Goal: Information Seeking & Learning: Learn about a topic

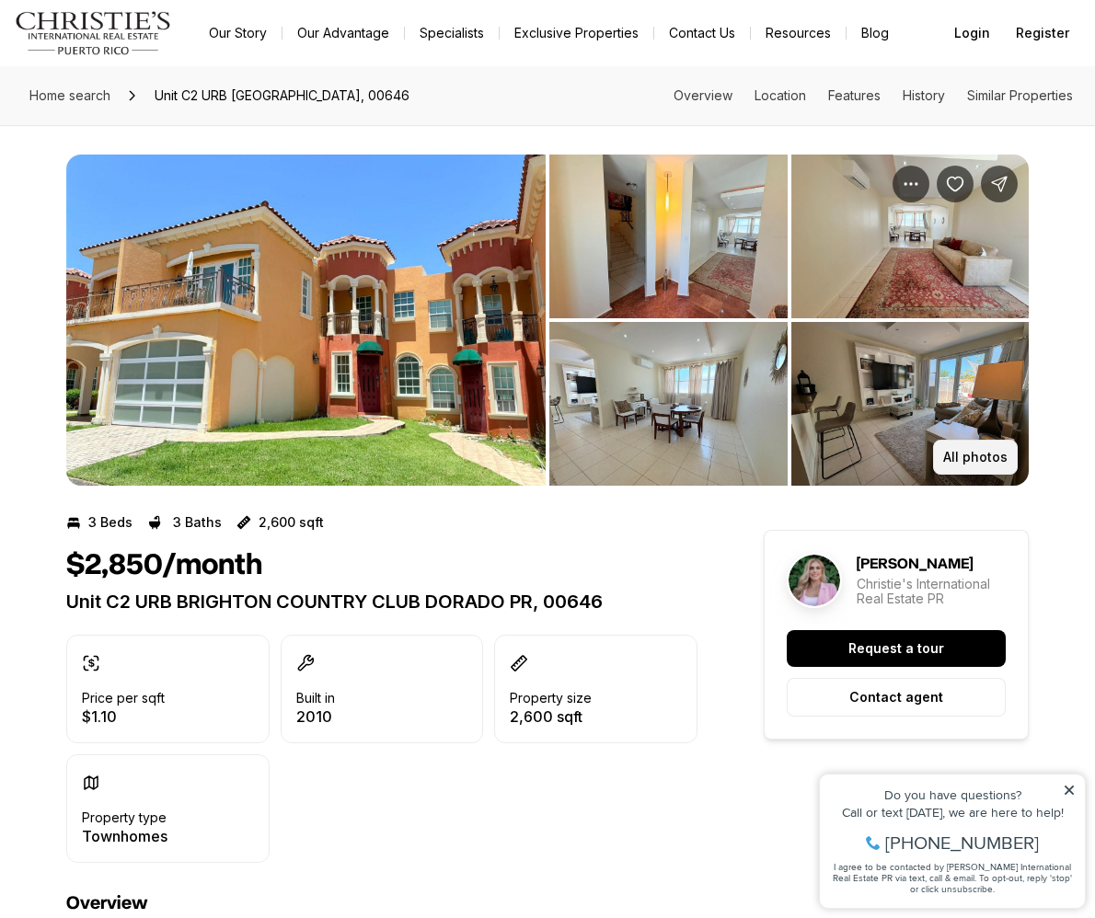
click at [947, 453] on p "All photos" at bounding box center [975, 457] width 64 height 15
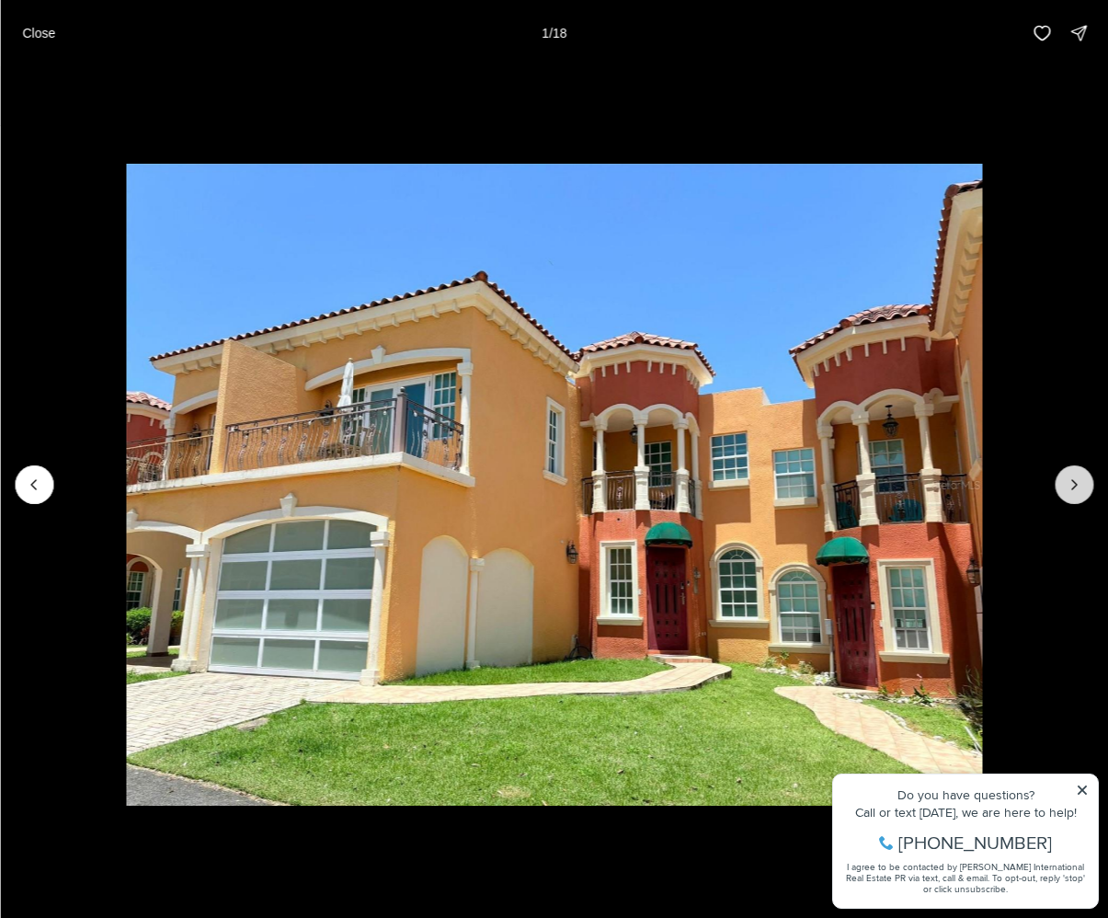
click at [1068, 490] on icon "Next slide" at bounding box center [1074, 485] width 18 height 18
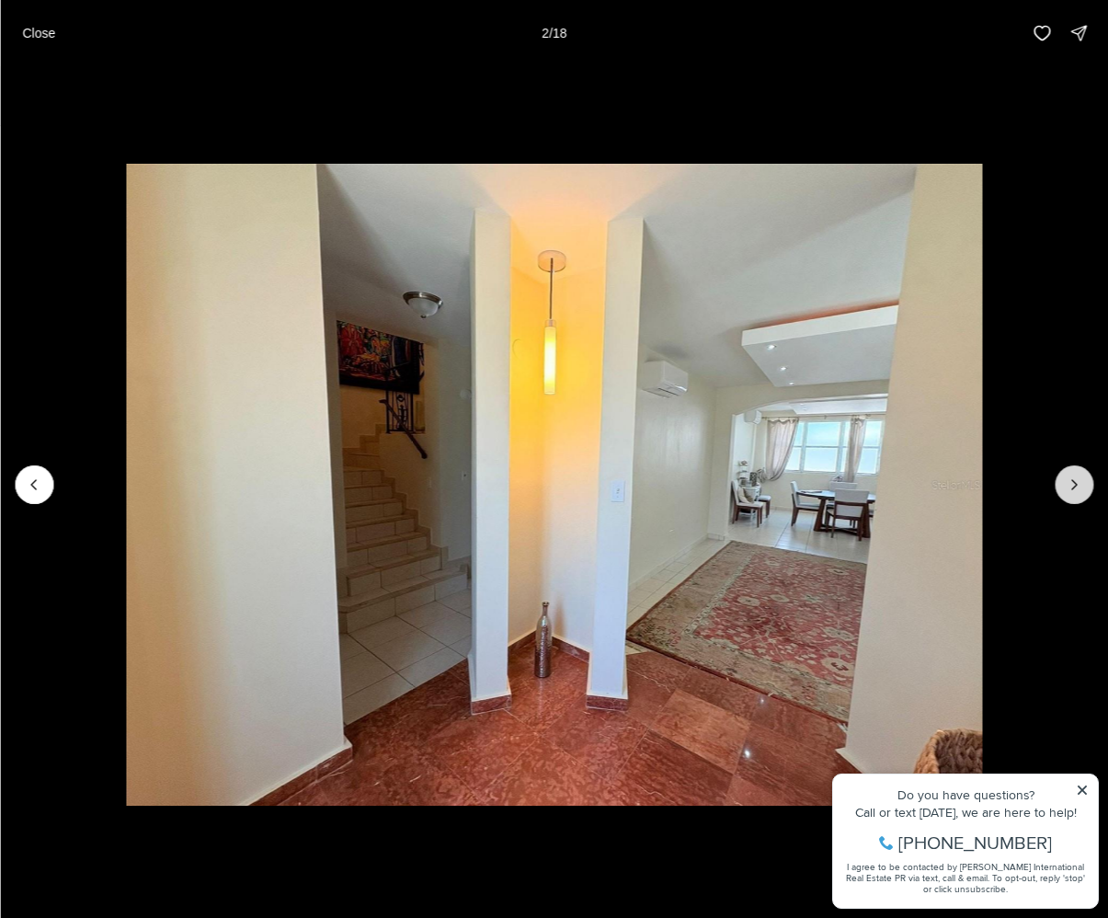
click at [1068, 490] on icon "Next slide" at bounding box center [1074, 485] width 18 height 18
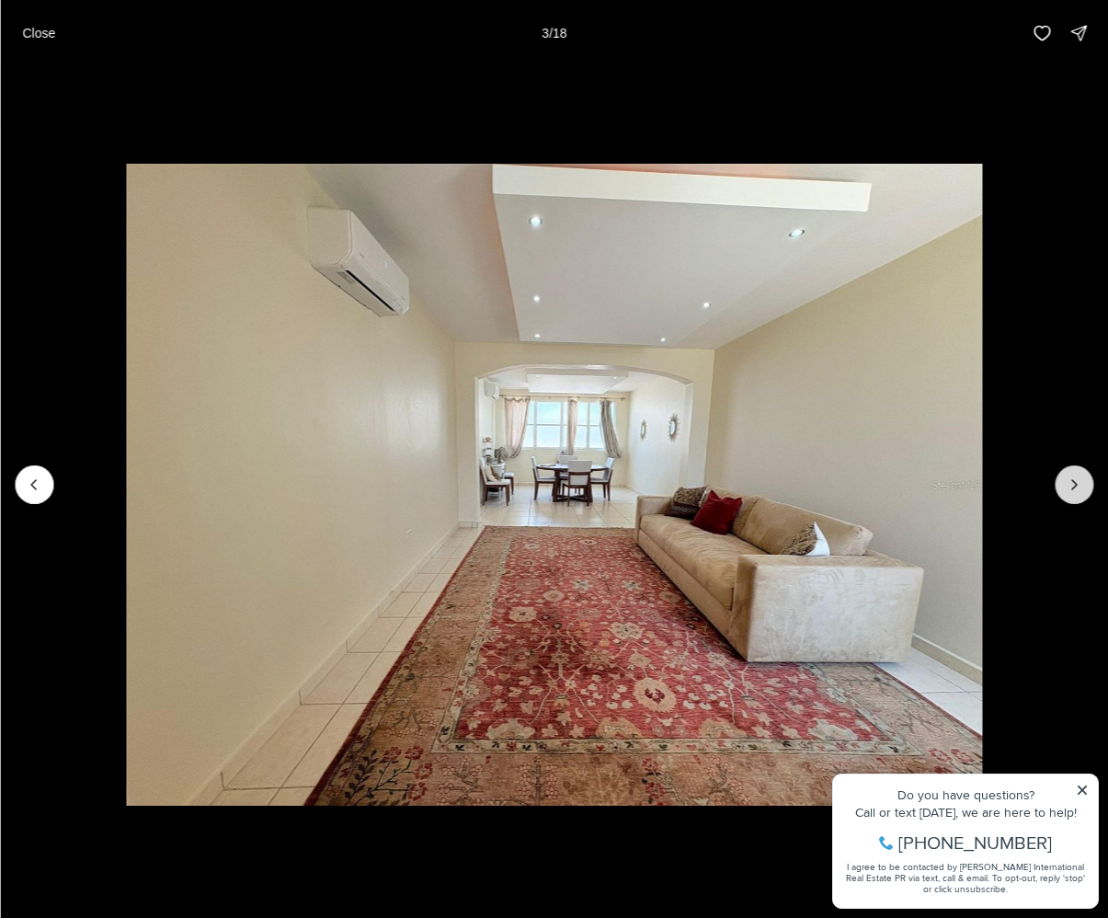
click at [1068, 490] on icon "Next slide" at bounding box center [1074, 485] width 18 height 18
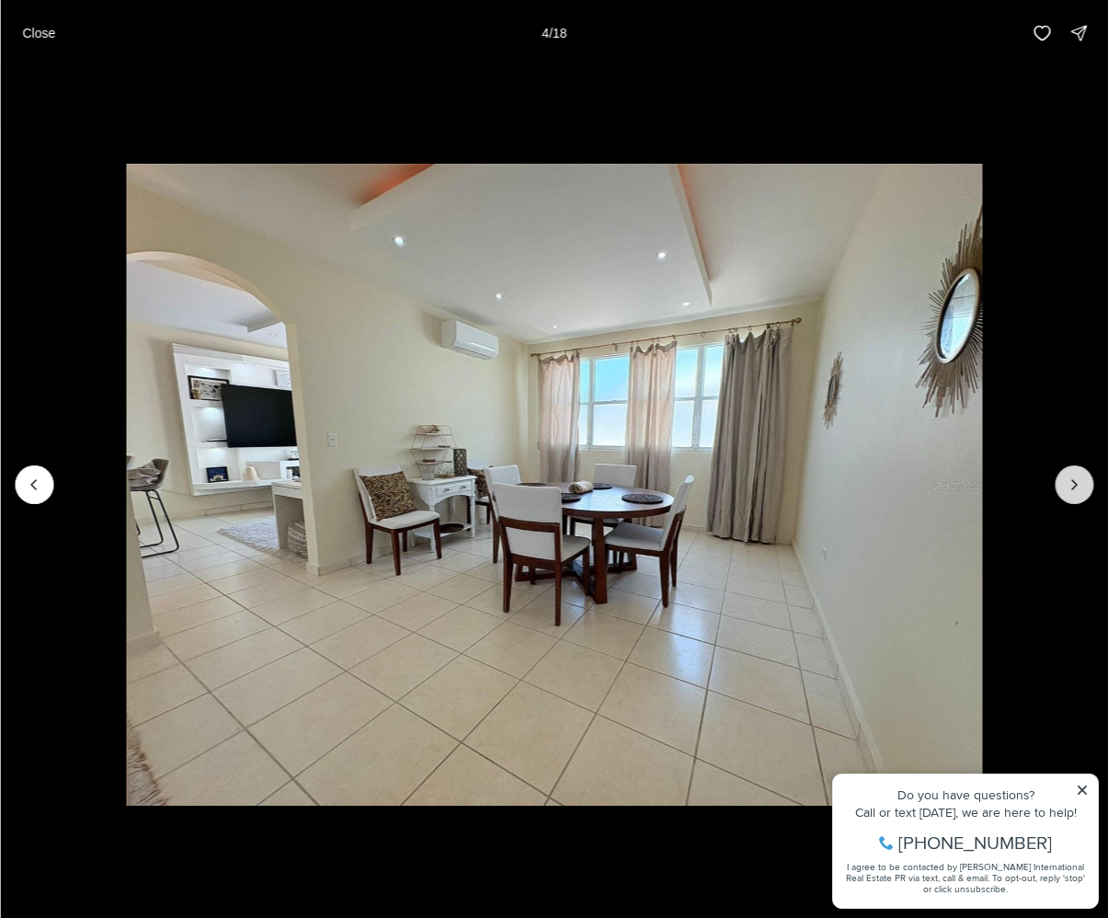
click at [1068, 490] on icon "Next slide" at bounding box center [1074, 485] width 18 height 18
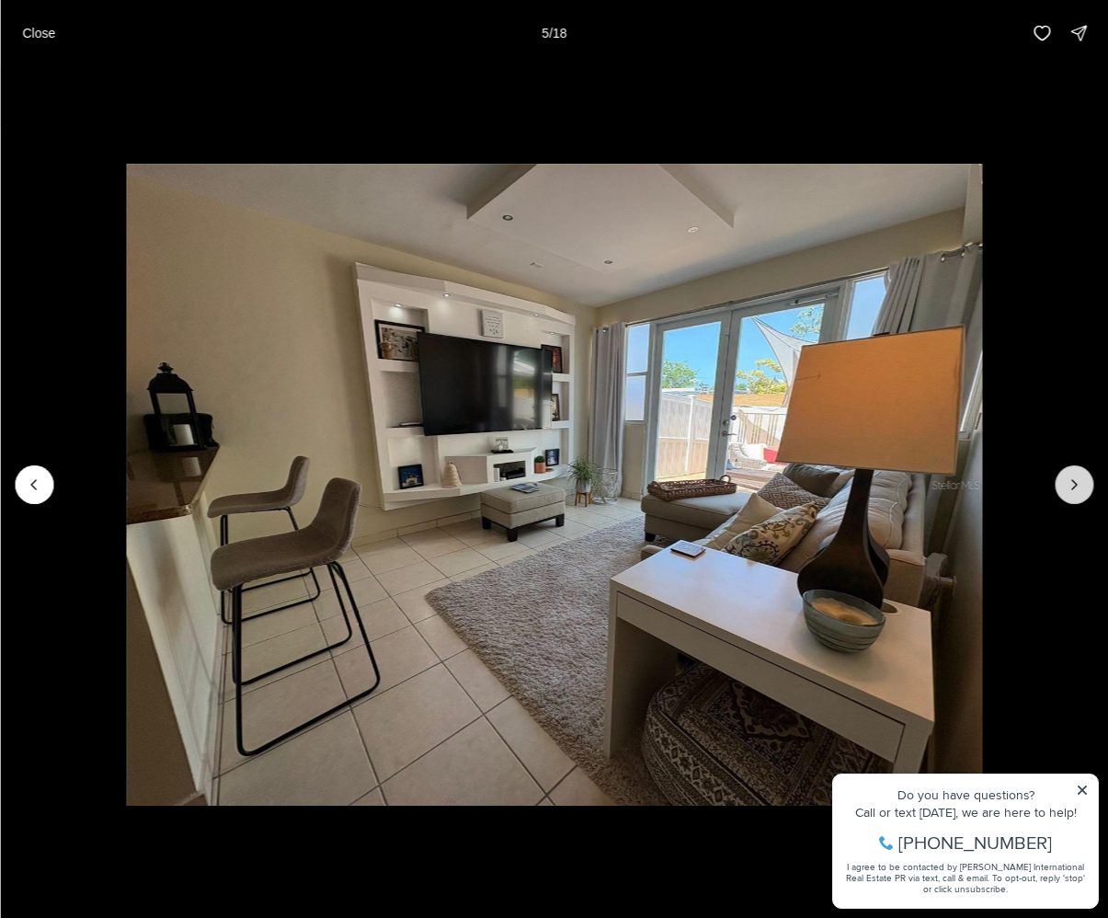
click at [1068, 490] on icon "Next slide" at bounding box center [1074, 485] width 18 height 18
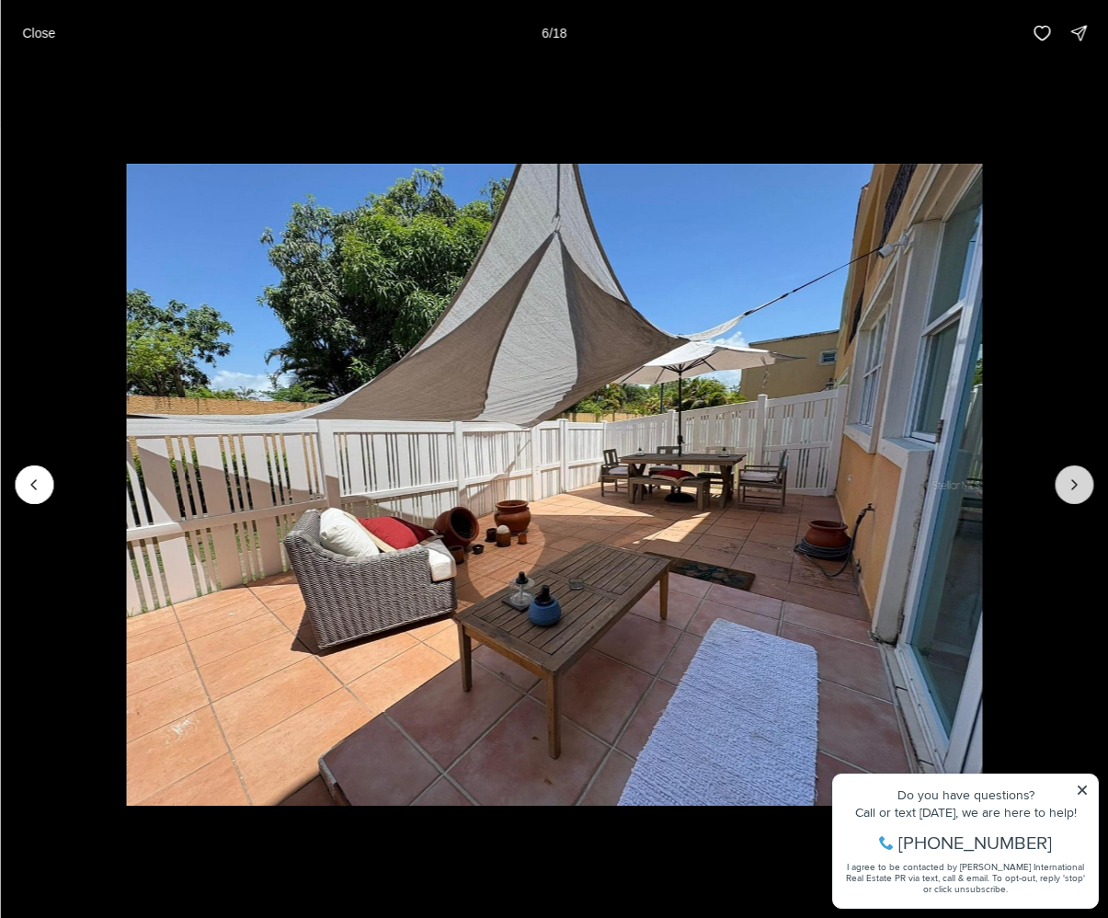
click at [1068, 490] on icon "Next slide" at bounding box center [1074, 485] width 18 height 18
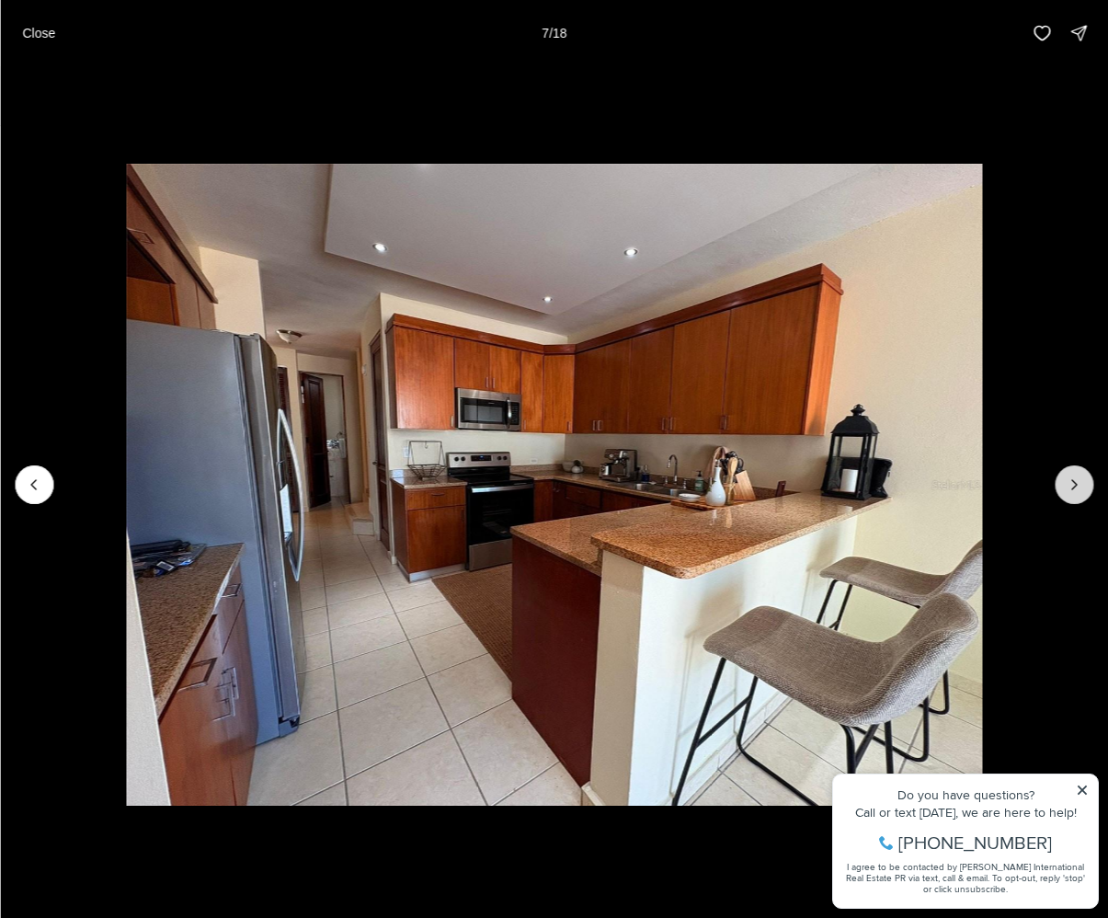
click at [1068, 490] on icon "Next slide" at bounding box center [1074, 485] width 18 height 18
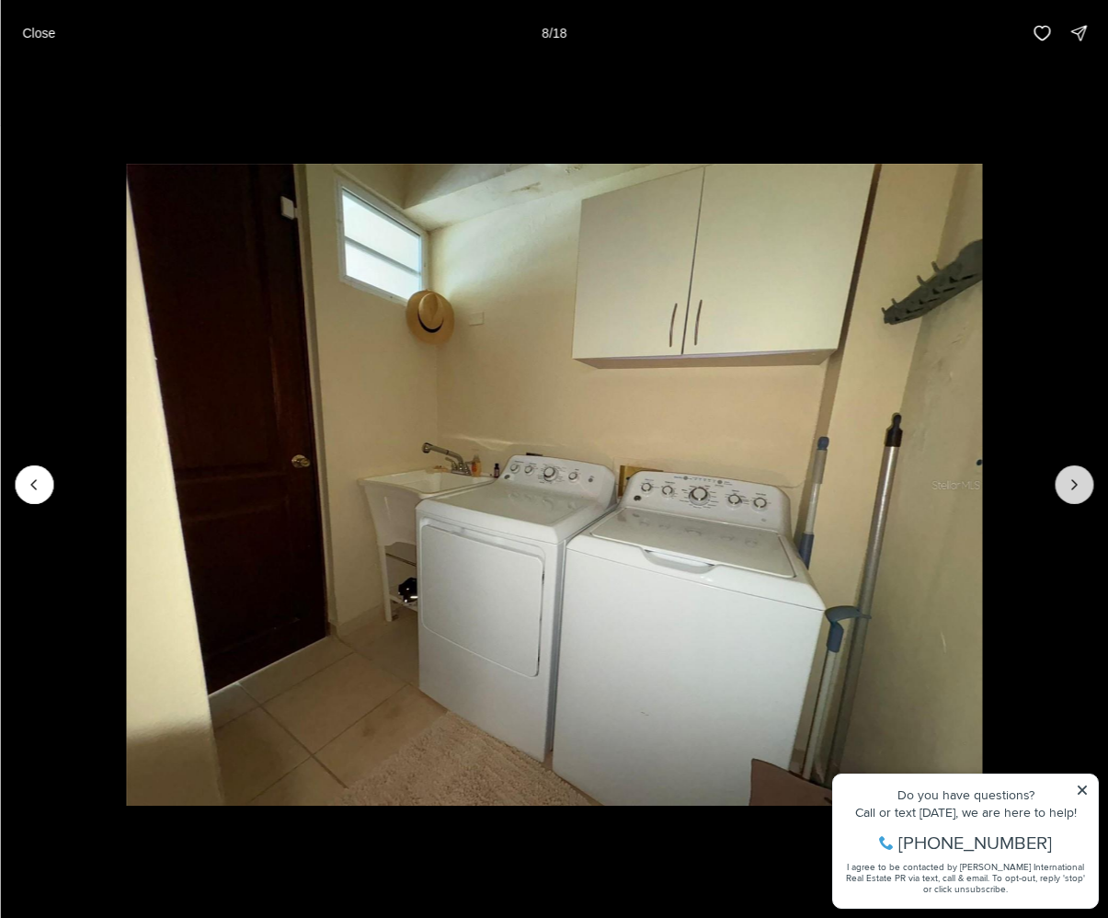
click at [1068, 490] on icon "Next slide" at bounding box center [1074, 485] width 18 height 18
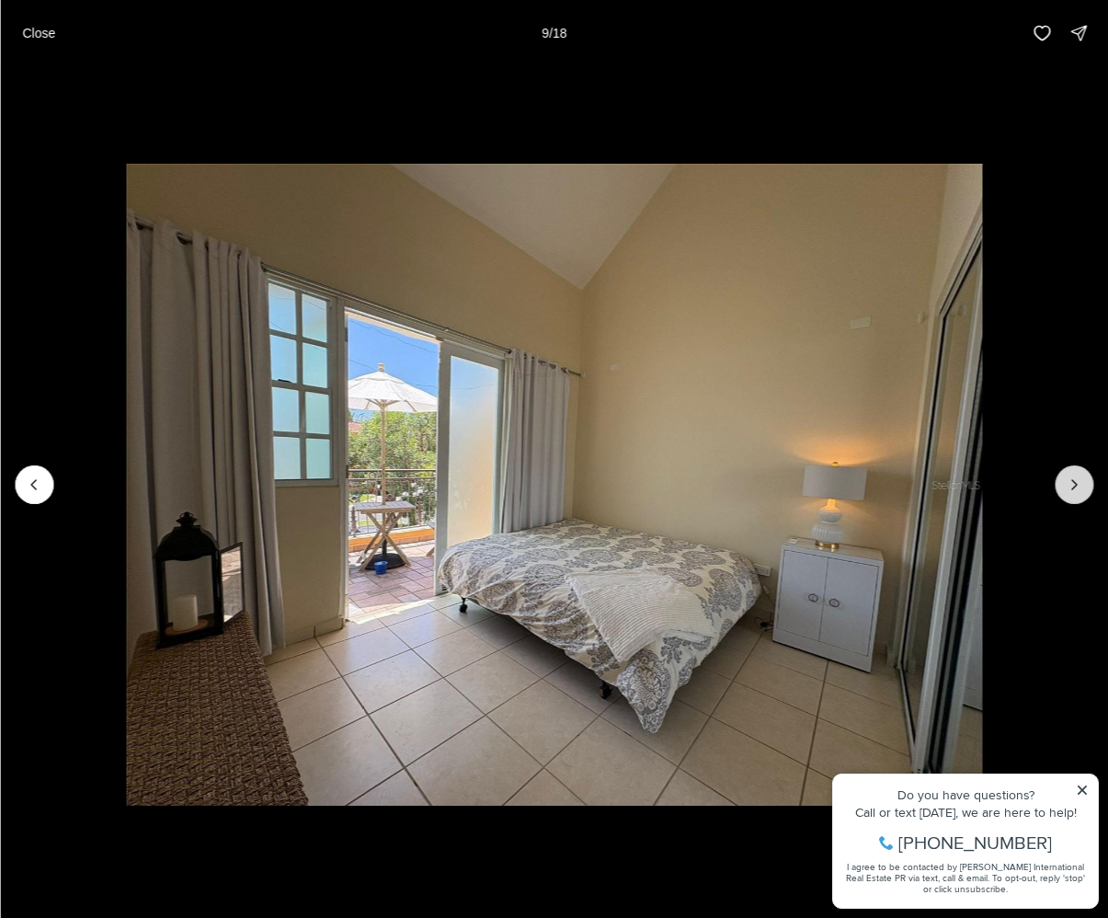
click at [1068, 490] on icon "Next slide" at bounding box center [1074, 485] width 18 height 18
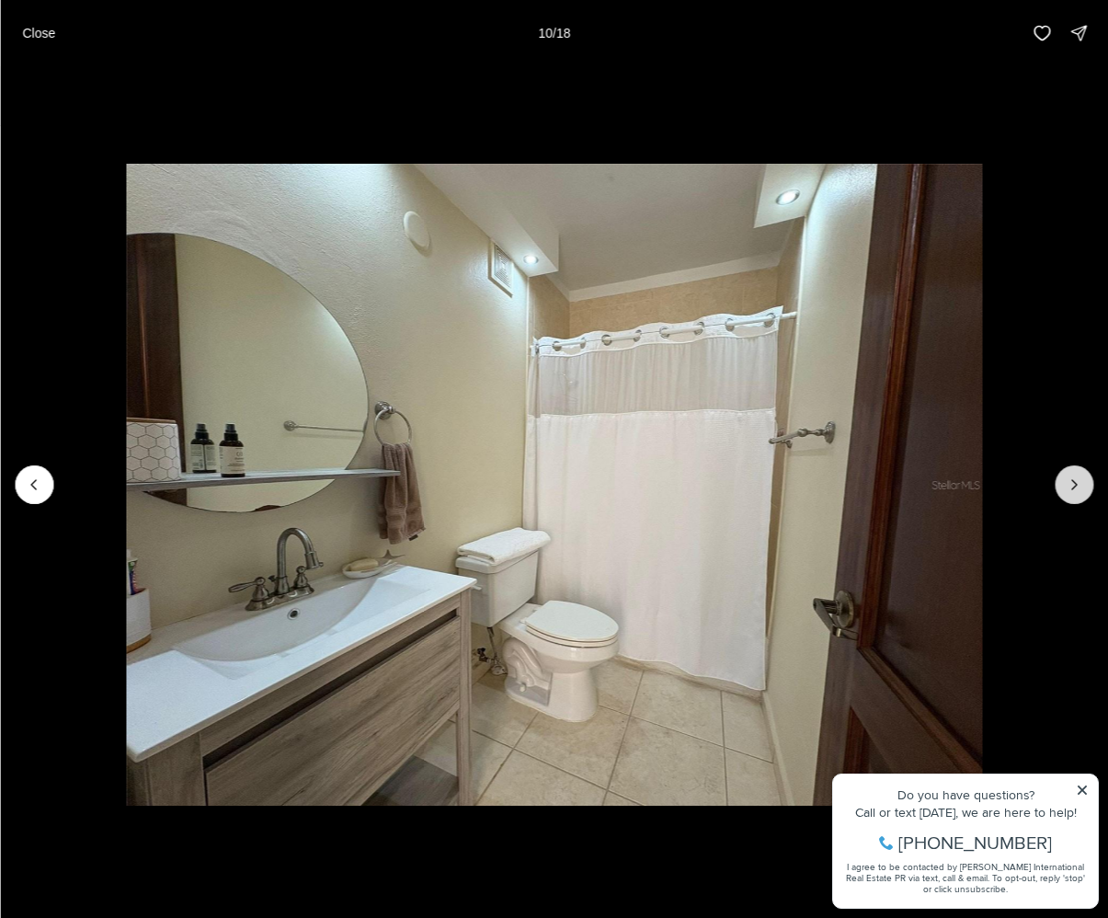
click at [1068, 490] on icon "Next slide" at bounding box center [1074, 485] width 18 height 18
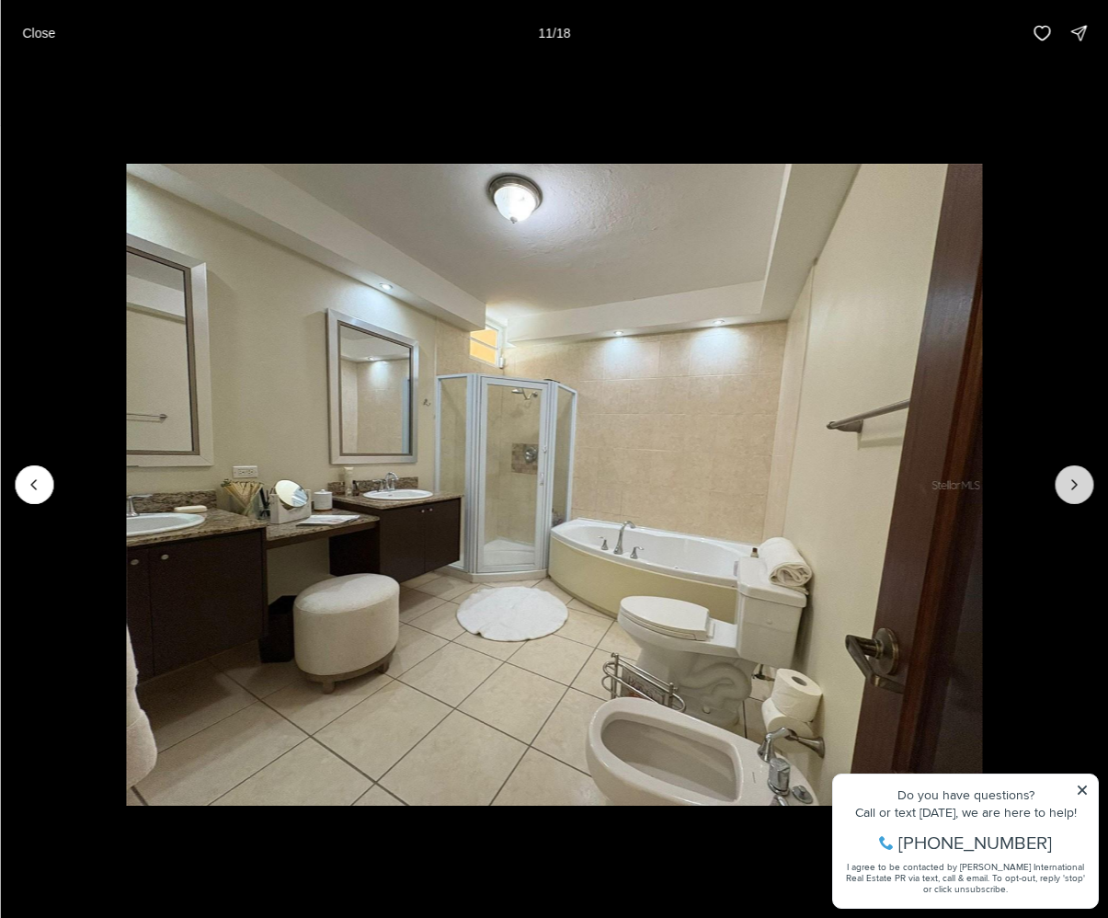
click at [1068, 490] on icon "Next slide" at bounding box center [1074, 485] width 18 height 18
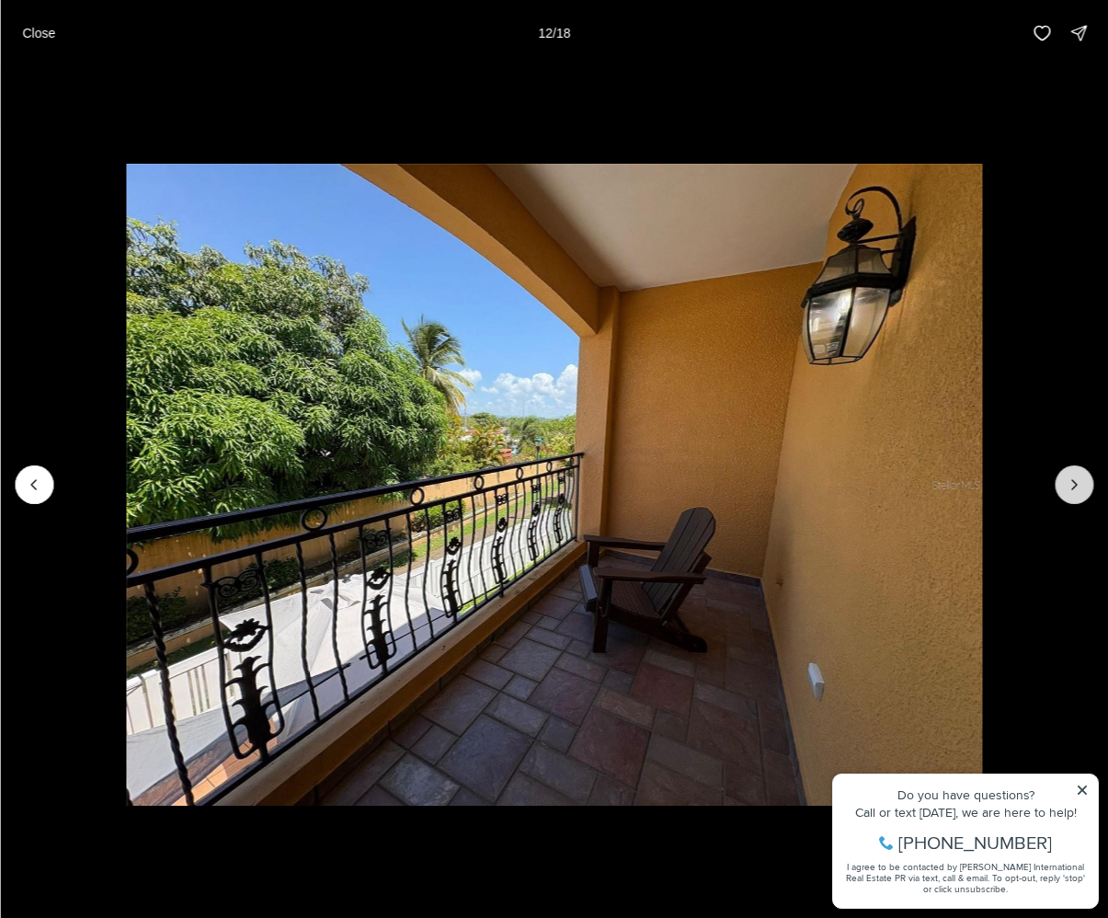
click at [1068, 490] on icon "Next slide" at bounding box center [1074, 485] width 18 height 18
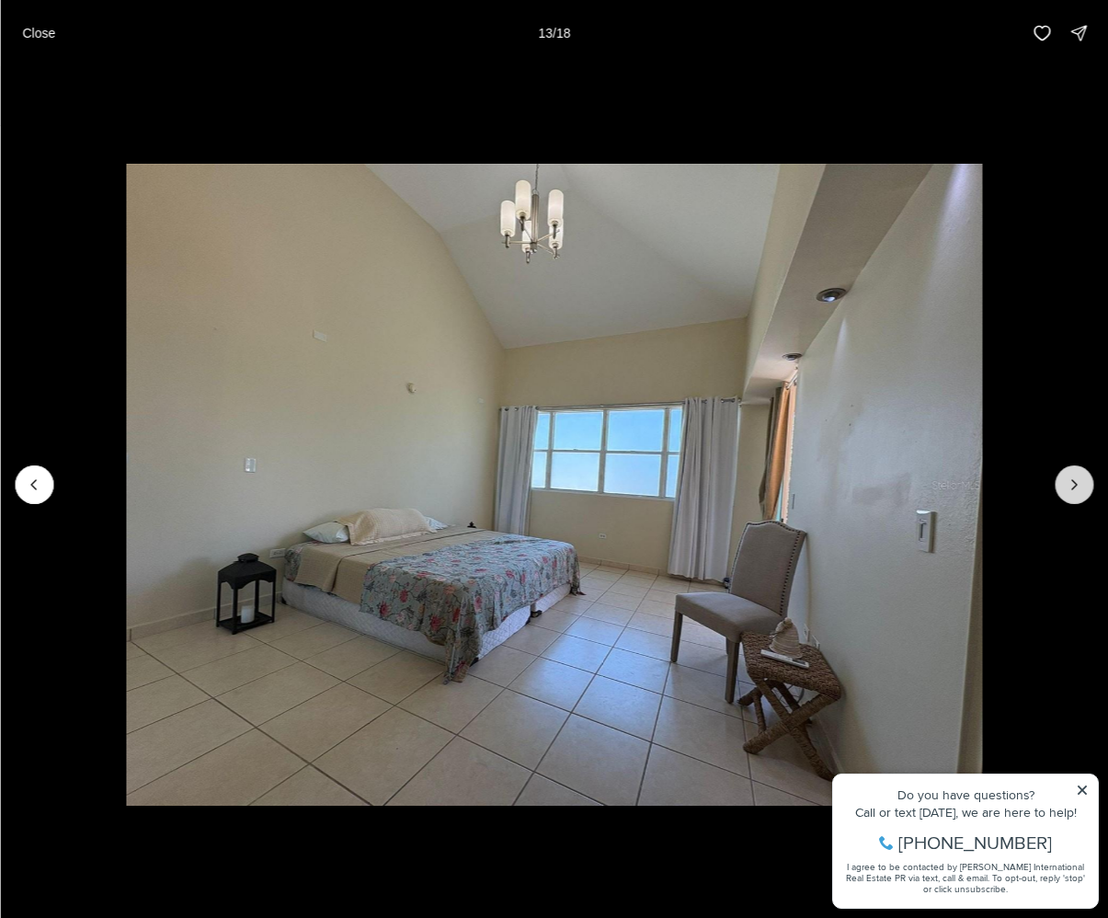
click at [1068, 490] on icon "Next slide" at bounding box center [1074, 485] width 18 height 18
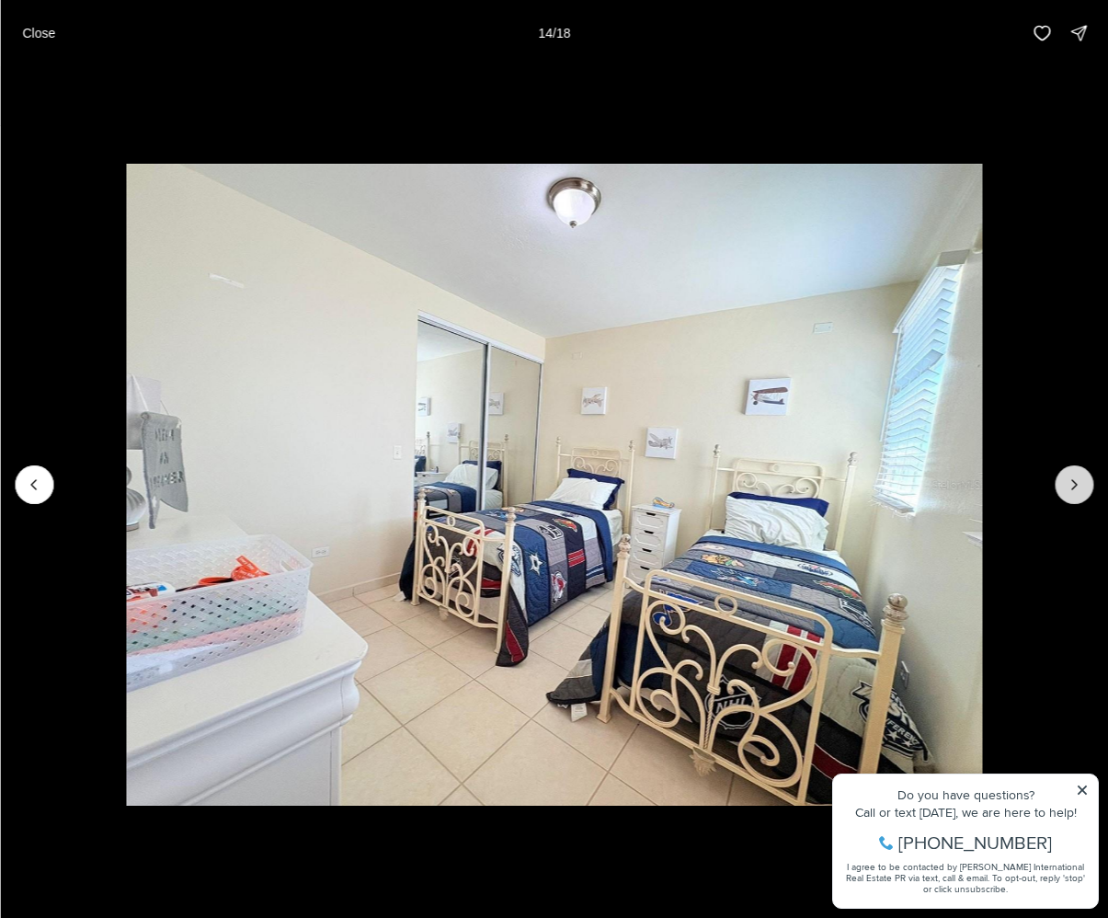
click at [1068, 490] on icon "Next slide" at bounding box center [1074, 485] width 18 height 18
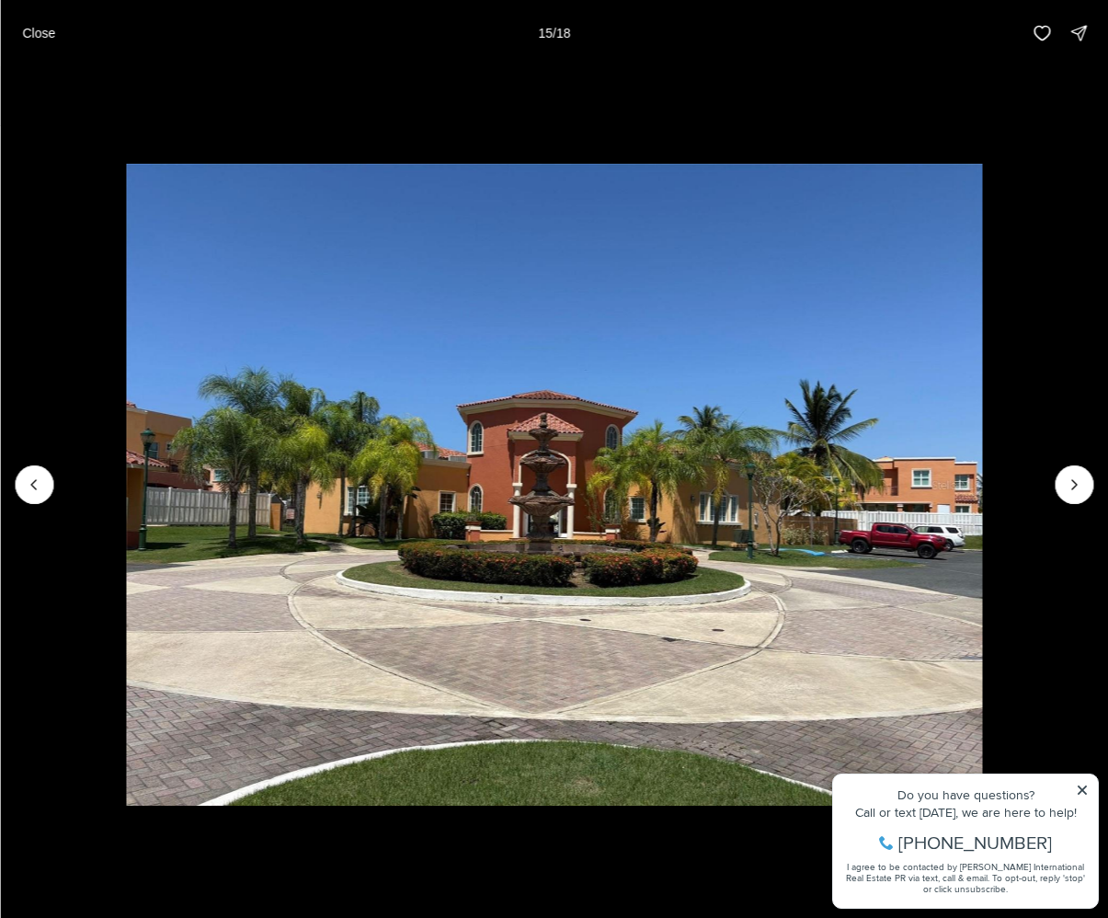
click at [982, 791] on img "15 of 18" at bounding box center [554, 485] width 856 height 643
click at [982, 792] on img "15 of 18" at bounding box center [554, 485] width 856 height 643
click at [1086, 490] on button "Next slide" at bounding box center [1074, 484] width 39 height 39
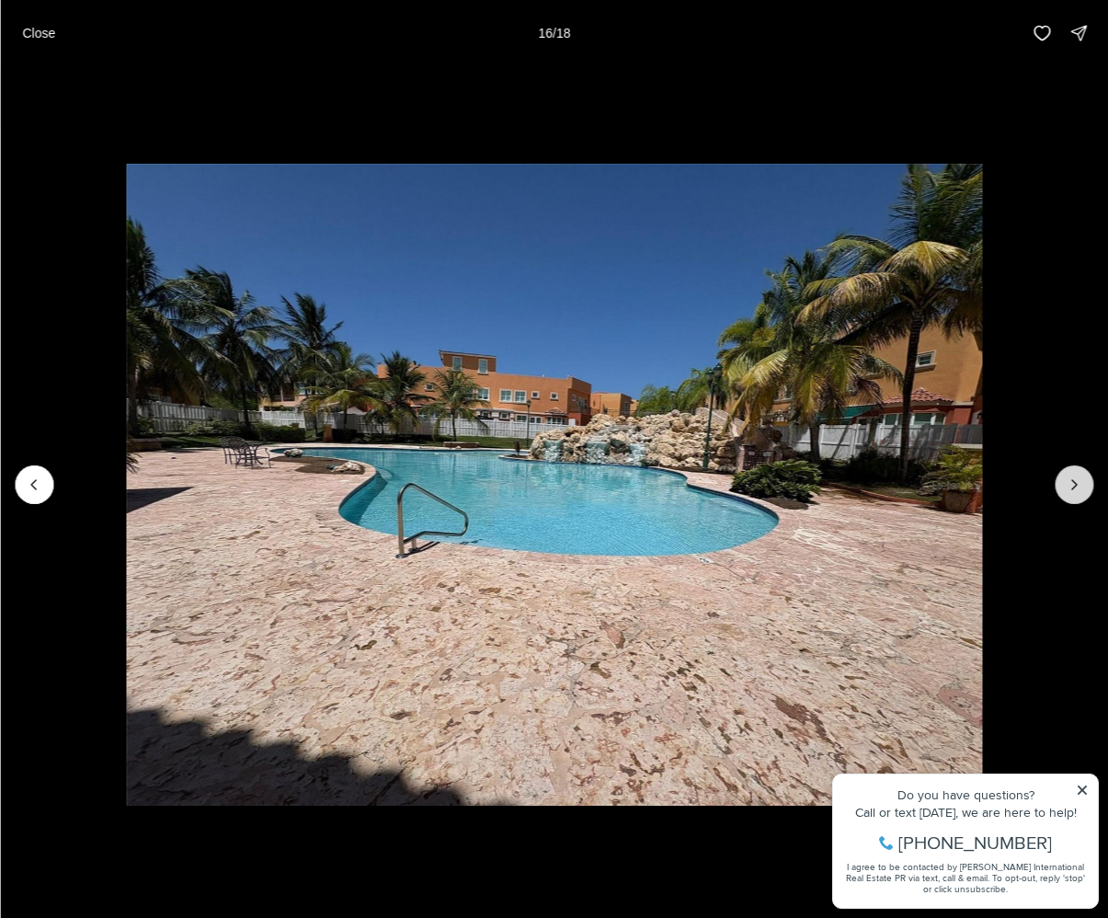
click at [1086, 490] on button "Next slide" at bounding box center [1074, 484] width 39 height 39
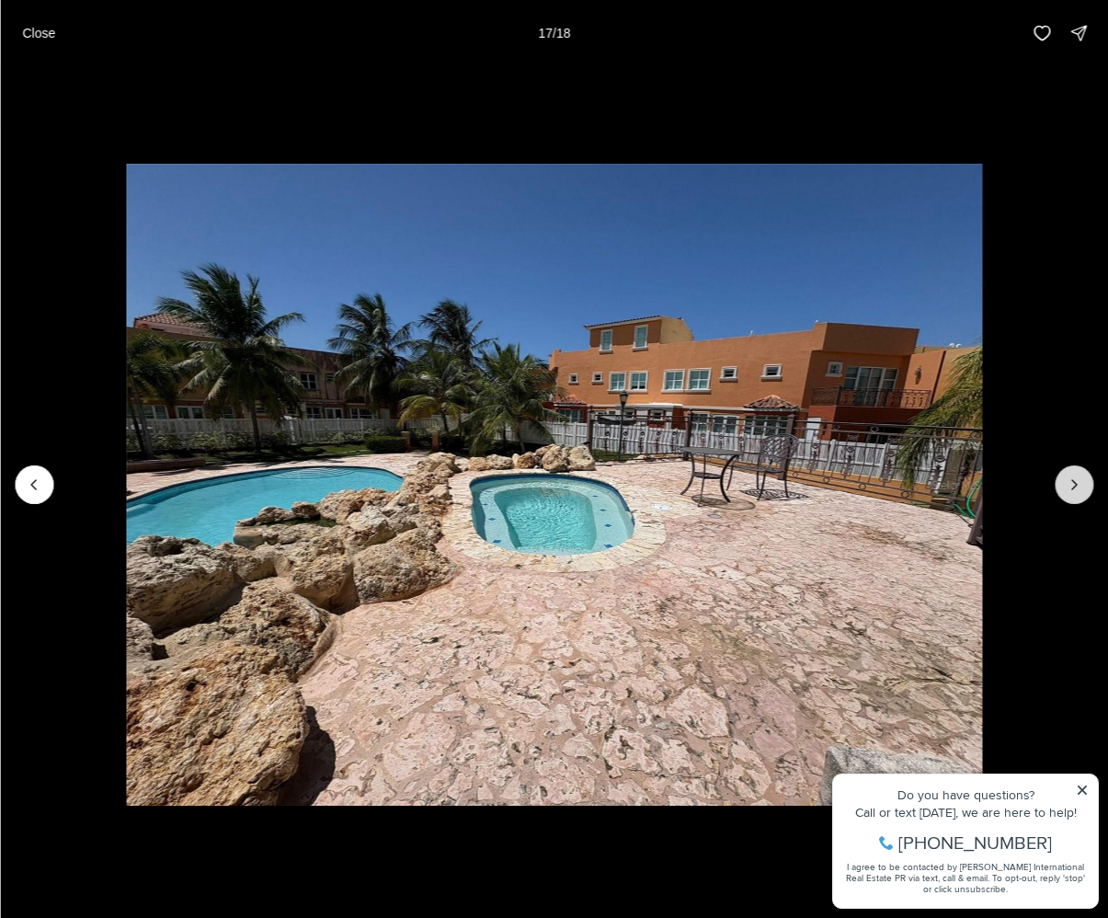
click at [1086, 490] on button "Next slide" at bounding box center [1074, 484] width 39 height 39
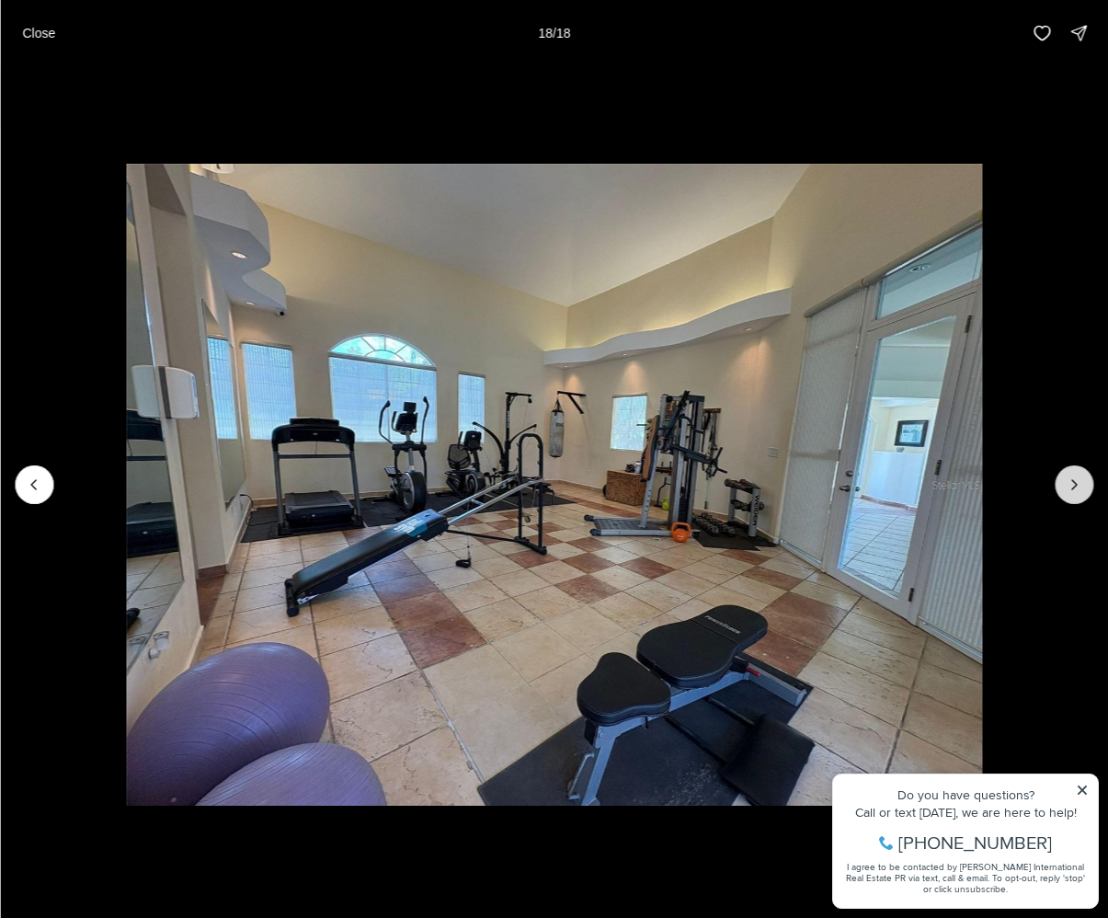
click at [1086, 490] on div at bounding box center [1074, 484] width 39 height 39
click at [60, 29] on button "Close" at bounding box center [38, 33] width 55 height 37
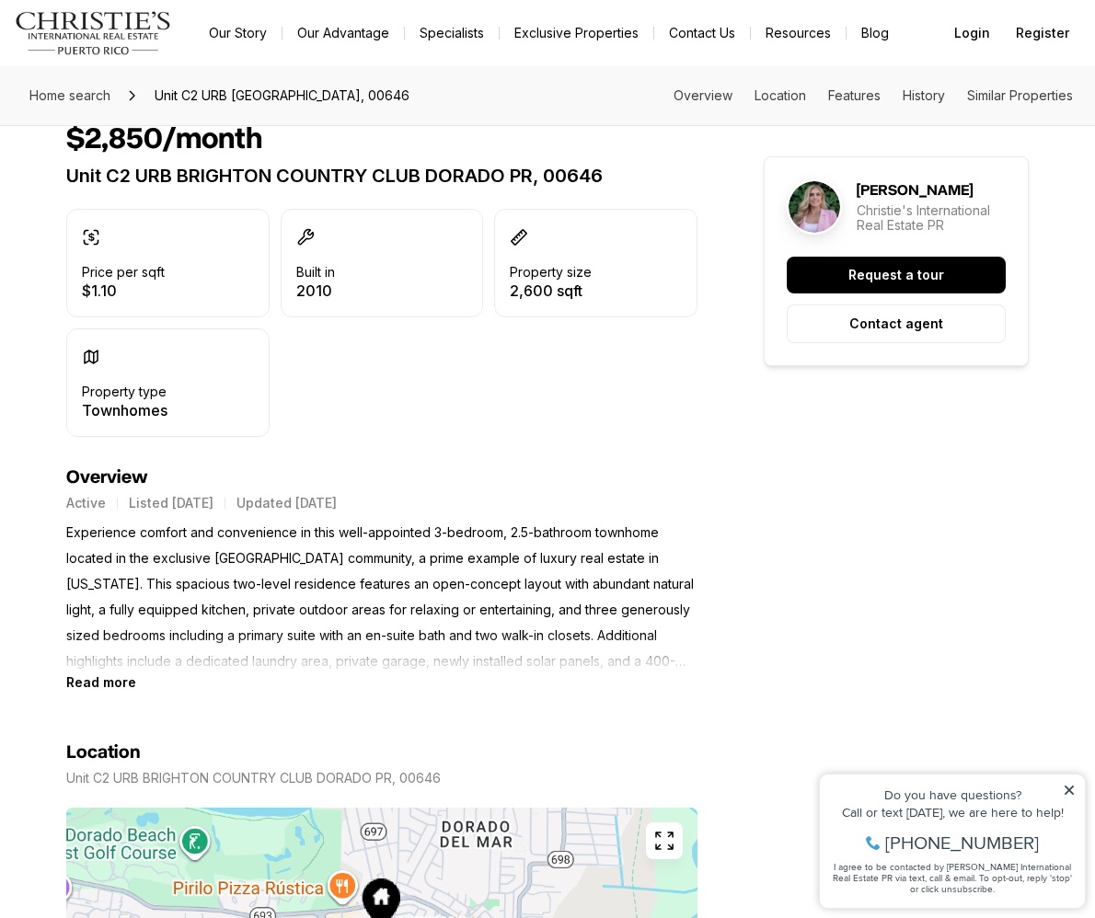
scroll to position [775, 0]
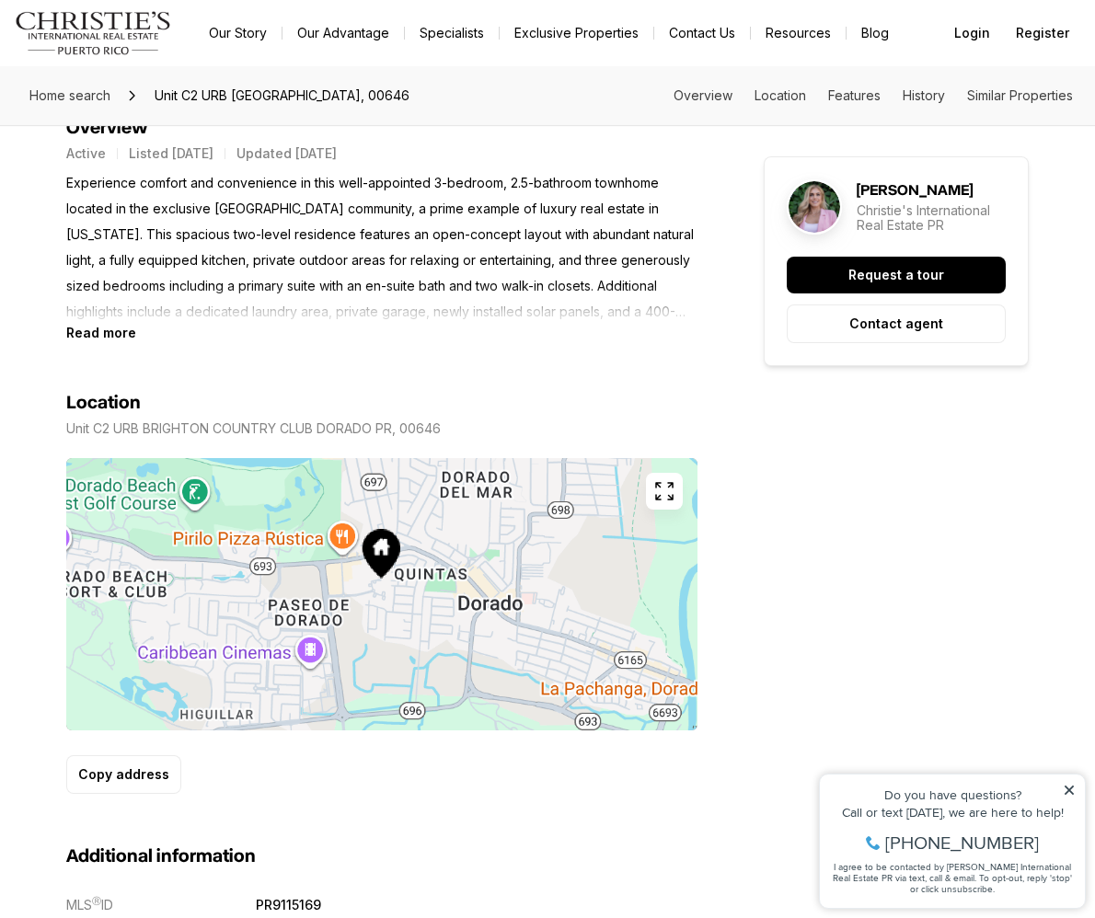
click at [449, 523] on img "button" at bounding box center [381, 594] width 631 height 272
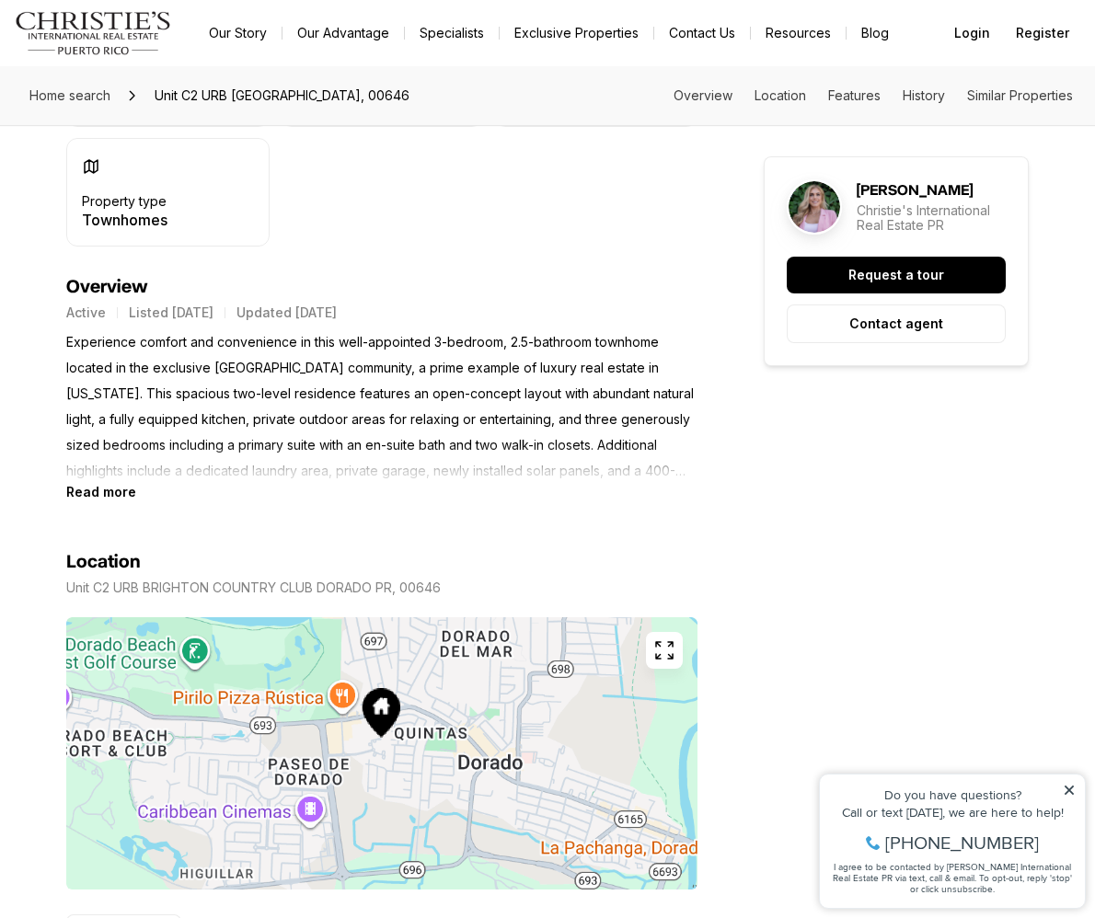
scroll to position [27, 0]
